Goal: Task Accomplishment & Management: Use online tool/utility

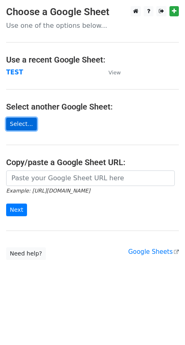
click at [24, 127] on link "Select..." at bounding box center [21, 124] width 31 height 13
click at [25, 122] on link "Select..." at bounding box center [21, 124] width 31 height 13
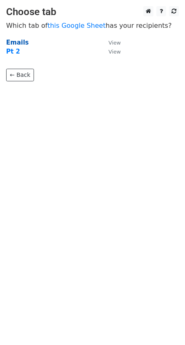
click at [15, 44] on strong "Emails" at bounding box center [17, 42] width 22 height 7
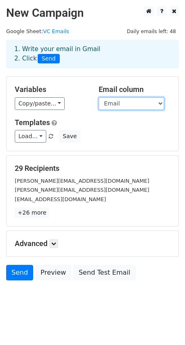
click at [154, 100] on select "Name Email Organization Site Response Follow up Follow up 2 Meeting Booked" at bounding box center [130, 103] width 65 height 13
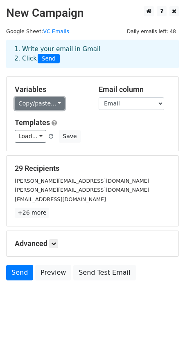
click at [53, 106] on link "Copy/paste..." at bounding box center [40, 103] width 50 height 13
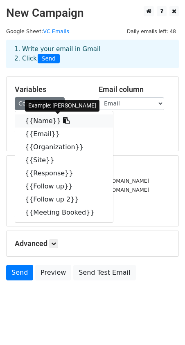
click at [36, 122] on link "{{Name}}" at bounding box center [64, 120] width 98 height 13
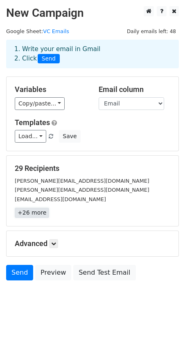
click at [36, 212] on link "+26 more" at bounding box center [32, 212] width 34 height 10
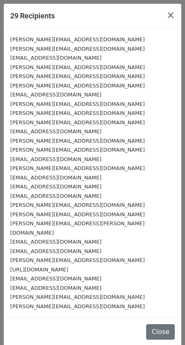
drag, startPoint x: 84, startPoint y: 261, endPoint x: 42, endPoint y: 256, distance: 42.7
click at [42, 265] on div "https://www.coyote.ventures/" at bounding box center [92, 269] width 164 height 9
click at [105, 274] on div "kaitlyn@technexus.com" at bounding box center [92, 278] width 164 height 9
click at [170, 15] on span "×" at bounding box center [170, 14] width 8 height 11
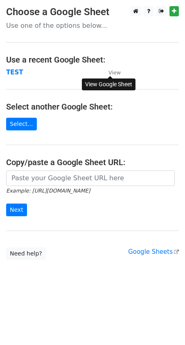
click at [115, 75] on small "View" at bounding box center [114, 72] width 12 height 6
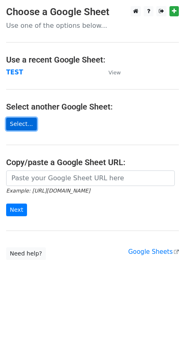
click at [18, 125] on link "Select..." at bounding box center [21, 124] width 31 height 13
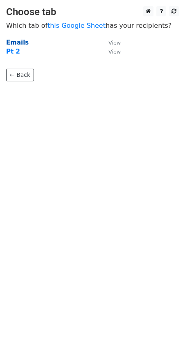
click at [17, 41] on strong "Emails" at bounding box center [17, 42] width 22 height 7
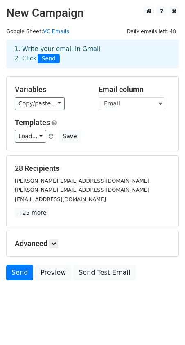
click at [39, 96] on div "Variables Copy/paste... {{Name}} {{Email}} {{Organization}} {{Site}} {{Response…" at bounding box center [51, 97] width 84 height 25
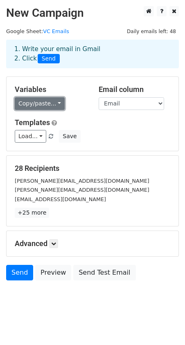
click at [39, 101] on link "Copy/paste..." at bounding box center [40, 103] width 50 height 13
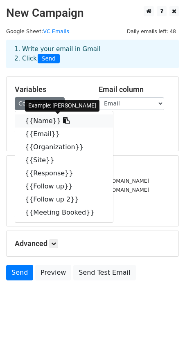
click at [39, 120] on link "{{Name}}" at bounding box center [64, 120] width 98 height 13
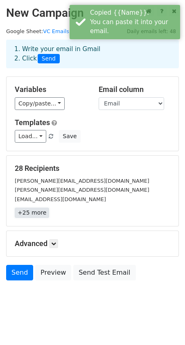
click at [33, 210] on link "+25 more" at bounding box center [32, 212] width 34 height 10
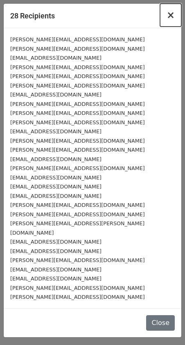
click at [170, 19] on span "×" at bounding box center [170, 14] width 8 height 11
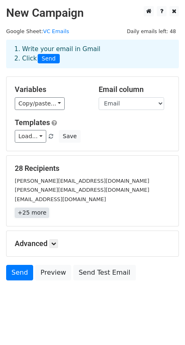
click at [29, 212] on link "+25 more" at bounding box center [32, 212] width 34 height 10
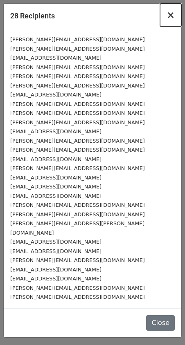
click at [174, 14] on button "×" at bounding box center [170, 15] width 21 height 23
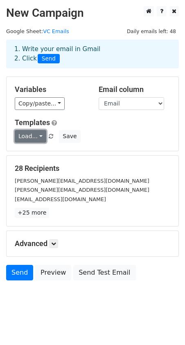
click at [38, 138] on link "Load..." at bounding box center [30, 136] width 31 height 13
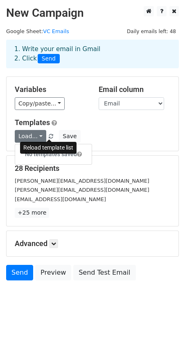
click at [49, 136] on span at bounding box center [51, 136] width 4 height 5
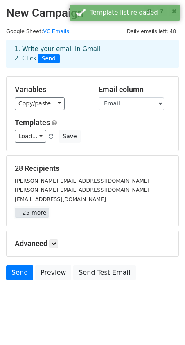
click at [33, 212] on link "+25 more" at bounding box center [32, 212] width 34 height 10
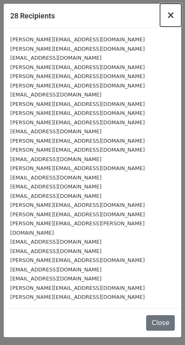
click at [172, 14] on span "×" at bounding box center [170, 14] width 8 height 11
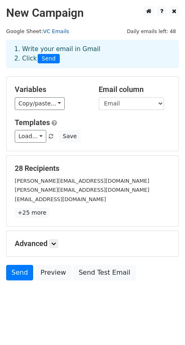
click at [59, 30] on link "VC Emails" at bounding box center [56, 31] width 26 height 6
click at [129, 101] on select "Name Email Organization Site Response Follow up Follow up 2 Meeting Booked" at bounding box center [130, 103] width 65 height 13
click at [98, 97] on select "Name Email Organization Site Response Follow up Follow up 2 Meeting Booked" at bounding box center [130, 103] width 65 height 13
click at [117, 101] on select "Name Email Organization Site Response Follow up Follow up 2 Meeting Booked" at bounding box center [130, 103] width 65 height 13
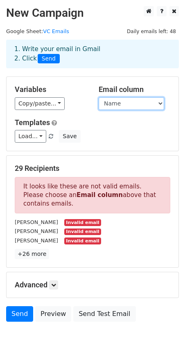
select select "Email"
click at [98, 97] on select "Name Email Organization Site Response Follow up Follow up 2 Meeting Booked" at bounding box center [130, 103] width 65 height 13
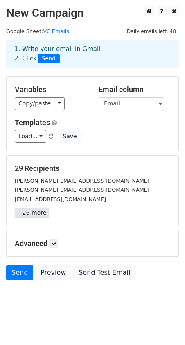
click at [34, 217] on link "+26 more" at bounding box center [32, 212] width 34 height 10
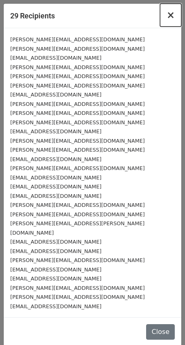
click at [171, 18] on span "×" at bounding box center [170, 14] width 8 height 11
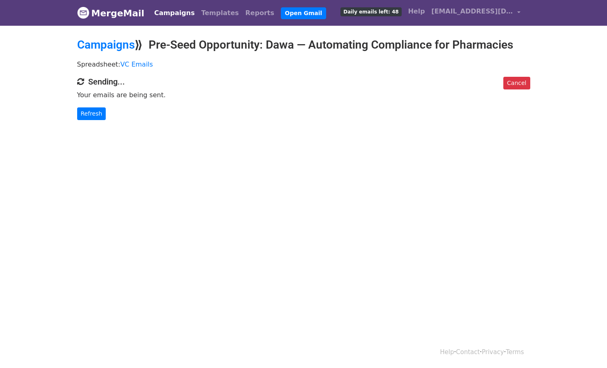
click at [195, 181] on html "MergeMail Campaigns Templates Reports Open Gmail Daily emails left: 48 Help daw…" at bounding box center [303, 184] width 607 height 368
click at [178, 164] on html "MergeMail Campaigns Templates Reports Open Gmail Daily emails left: 48 Help daw…" at bounding box center [303, 184] width 607 height 368
click at [165, 108] on p "Refresh" at bounding box center [303, 113] width 453 height 13
click at [94, 114] on link "Refresh" at bounding box center [91, 113] width 29 height 13
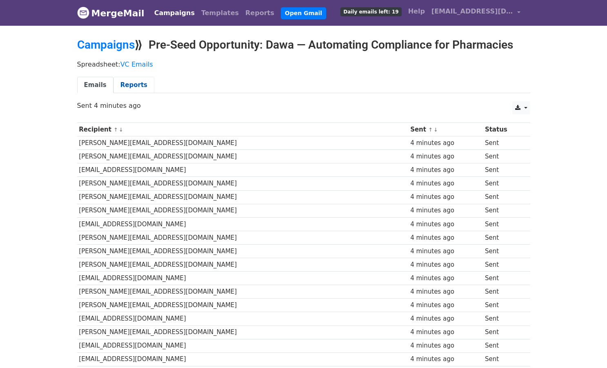
click at [132, 84] on link "Reports" at bounding box center [134, 85] width 41 height 17
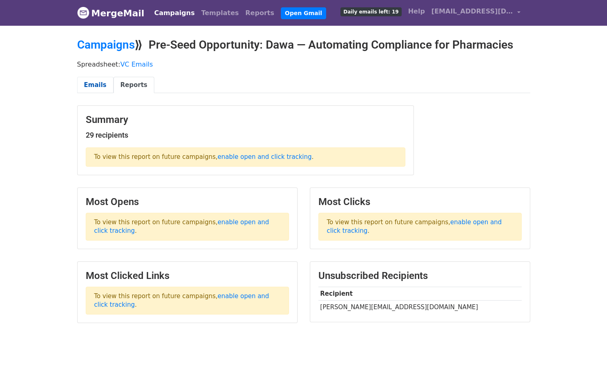
click at [97, 85] on link "Emails" at bounding box center [95, 85] width 36 height 17
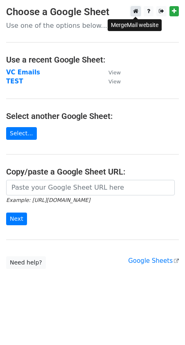
click at [135, 11] on icon at bounding box center [135, 11] width 5 height 6
click at [132, 10] on link at bounding box center [135, 11] width 10 height 10
click at [22, 71] on strong "VC Emails" at bounding box center [23, 72] width 34 height 7
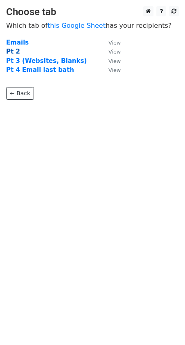
click at [12, 53] on strong "Pt 2" at bounding box center [13, 51] width 14 height 7
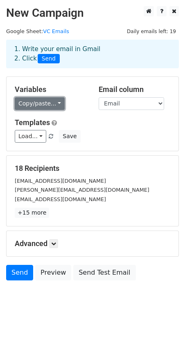
click at [49, 105] on link "Copy/paste..." at bounding box center [40, 103] width 50 height 13
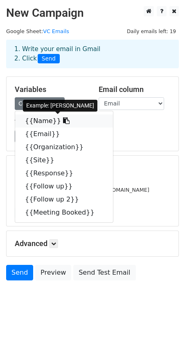
click at [48, 120] on link "{{Name}}" at bounding box center [64, 120] width 98 height 13
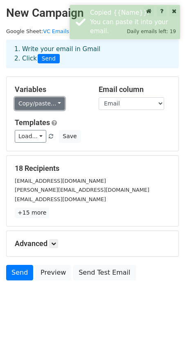
click at [57, 104] on link "Copy/paste..." at bounding box center [40, 103] width 50 height 13
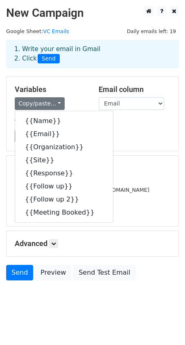
click at [82, 308] on body "New Campaign Daily emails left: 19 Google Sheet: VC Emails 1. Write your email …" at bounding box center [92, 161] width 185 height 311
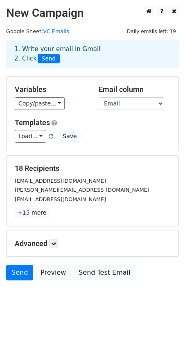
click at [38, 312] on body "New Campaign Daily emails left: 19 Google Sheet: VC Emails 1. Write your email …" at bounding box center [92, 161] width 185 height 311
click at [19, 276] on link "Send" at bounding box center [19, 273] width 27 height 16
